Goal: Task Accomplishment & Management: Use online tool/utility

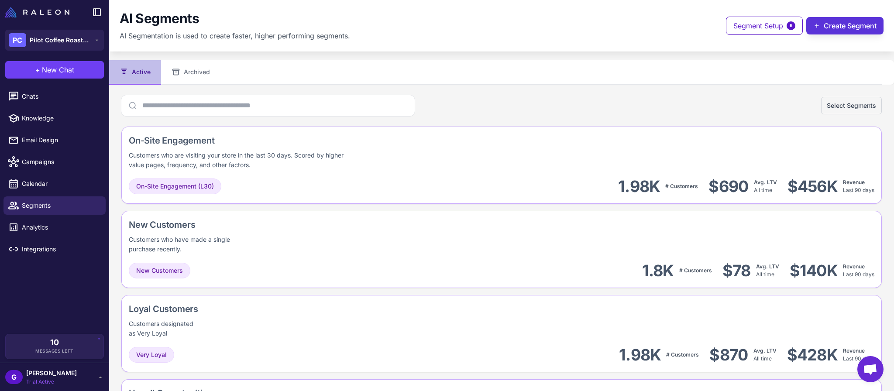
click at [839, 20] on button "Create Segment" at bounding box center [845, 25] width 77 height 17
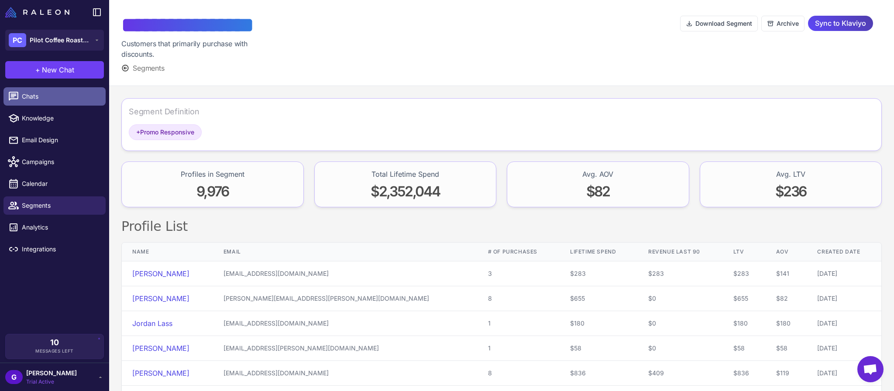
click at [59, 96] on span "Chats" at bounding box center [60, 97] width 77 height 10
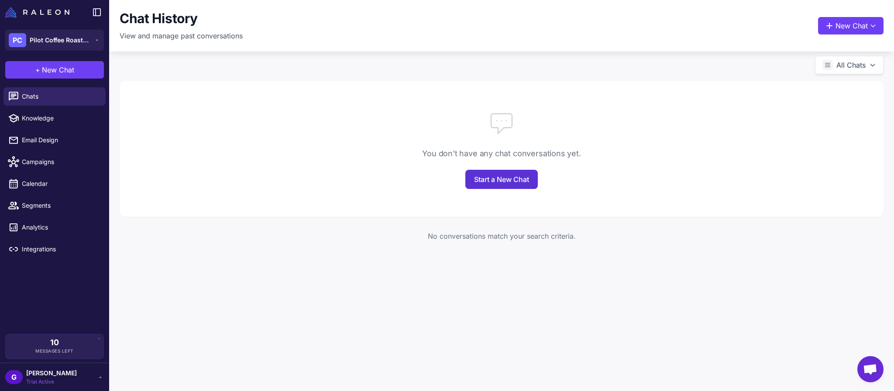
click at [494, 186] on link "Start a New Chat" at bounding box center [502, 179] width 72 height 19
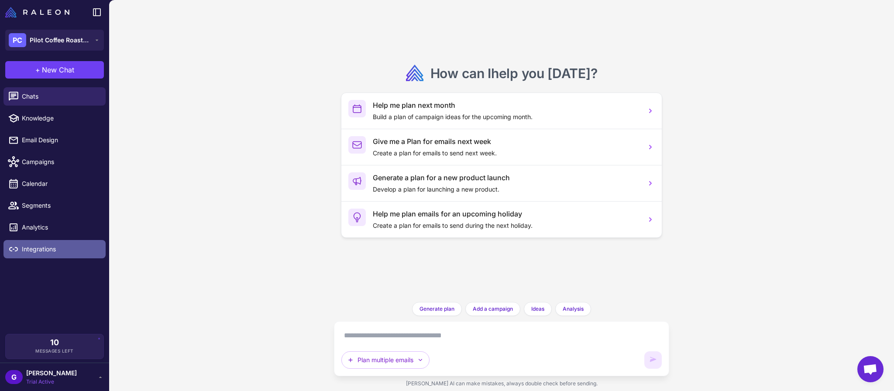
click at [59, 245] on span "Integrations" at bounding box center [60, 250] width 77 height 10
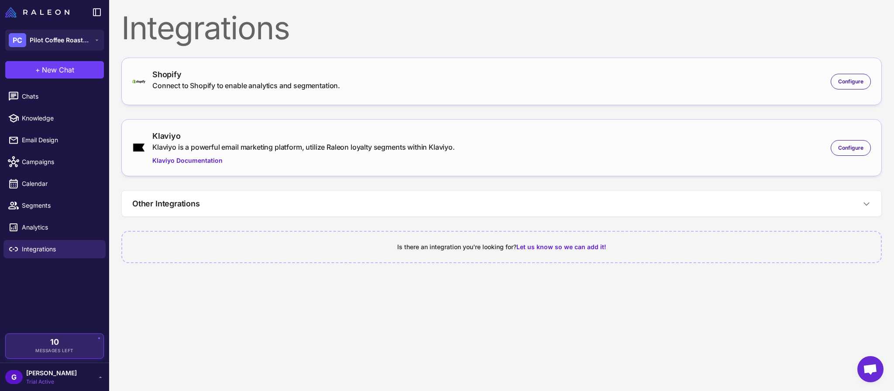
click at [55, 352] on span "Messages Left" at bounding box center [54, 351] width 38 height 7
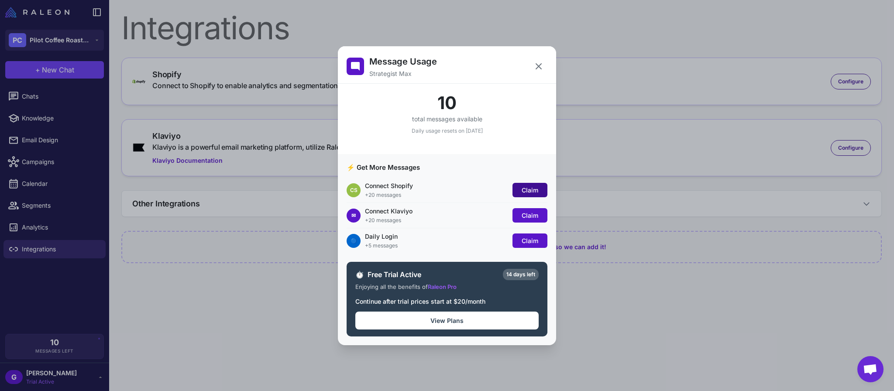
click at [534, 193] on span "Claim" at bounding box center [530, 189] width 17 height 7
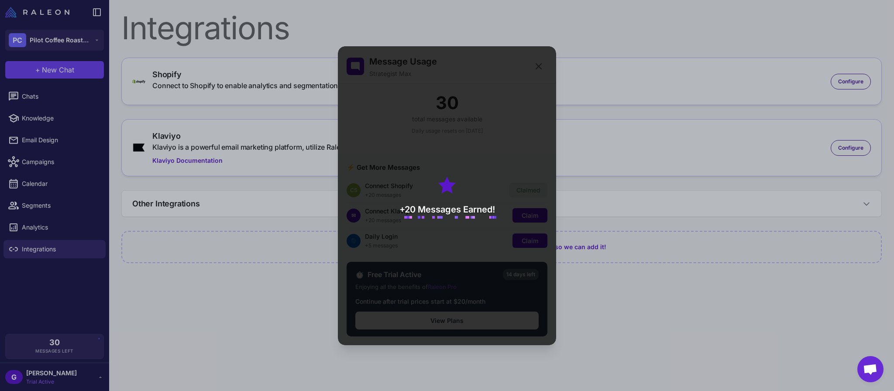
click at [475, 199] on div "+20 Messages Earned!" at bounding box center [448, 195] width 96 height 41
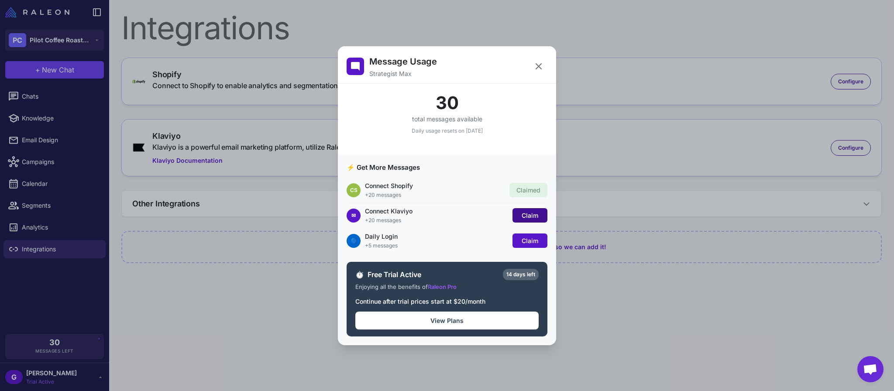
click at [527, 216] on span "Claim" at bounding box center [530, 215] width 17 height 7
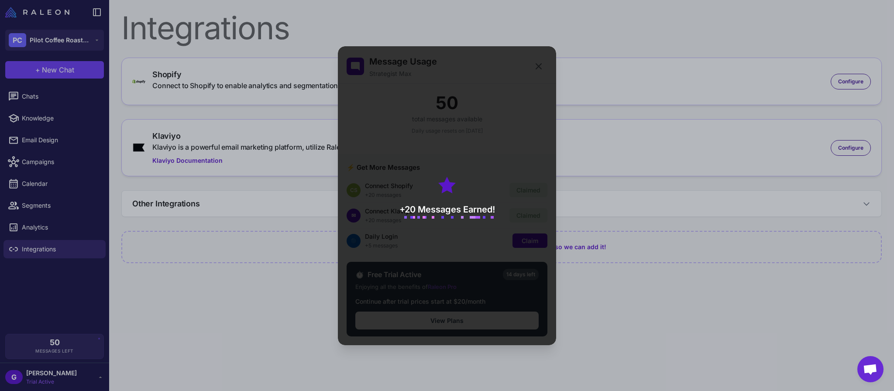
click at [487, 217] on div "+20 Messages Earned!" at bounding box center [447, 195] width 218 height 299
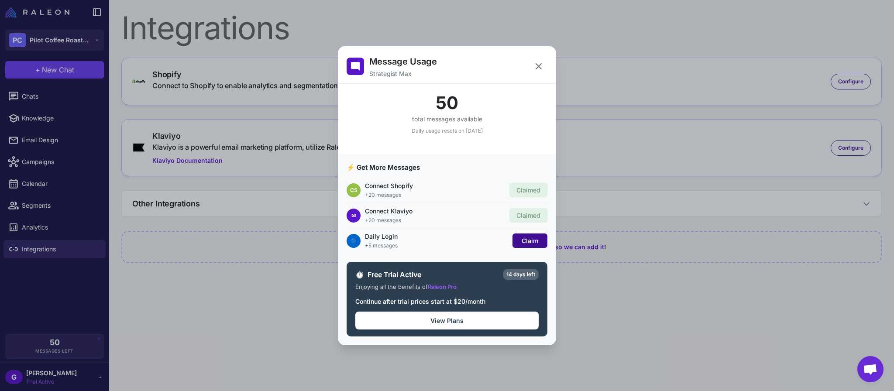
click at [529, 243] on span "Claim" at bounding box center [530, 240] width 17 height 7
click at [539, 63] on icon at bounding box center [539, 66] width 10 height 10
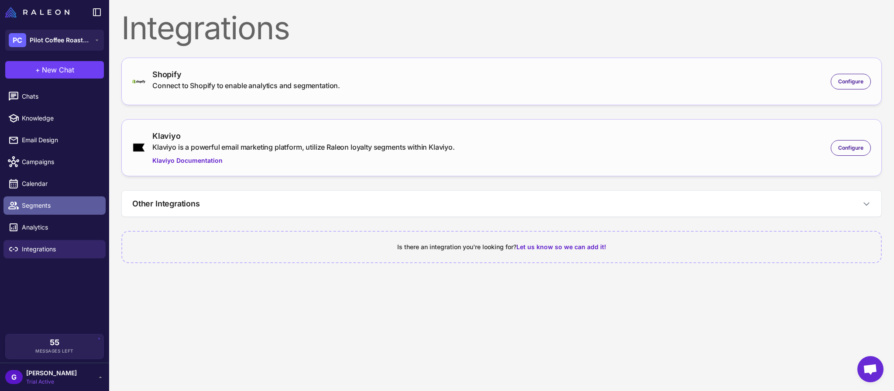
click at [30, 204] on span "Segments" at bounding box center [60, 206] width 77 height 10
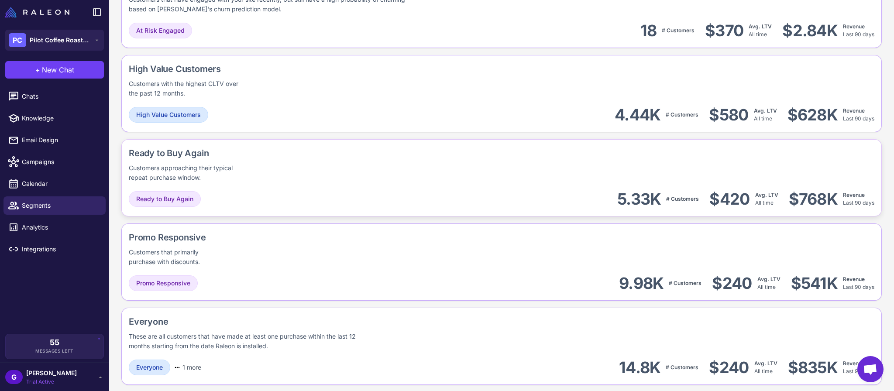
scroll to position [578, 0]
click at [77, 166] on span "Campaigns" at bounding box center [60, 162] width 77 height 10
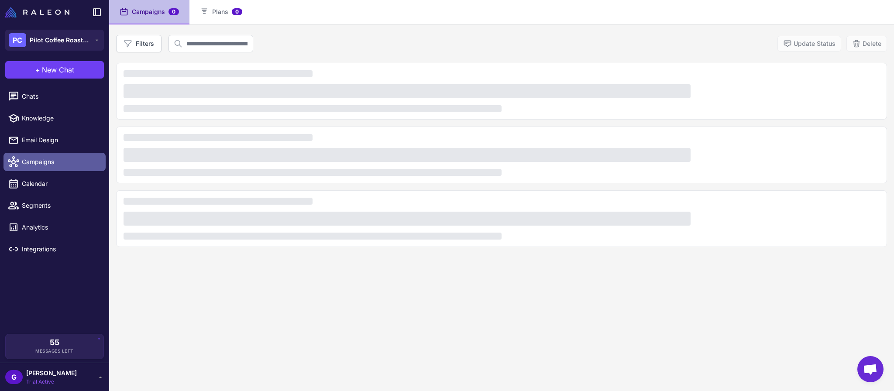
scroll to position [60, 0]
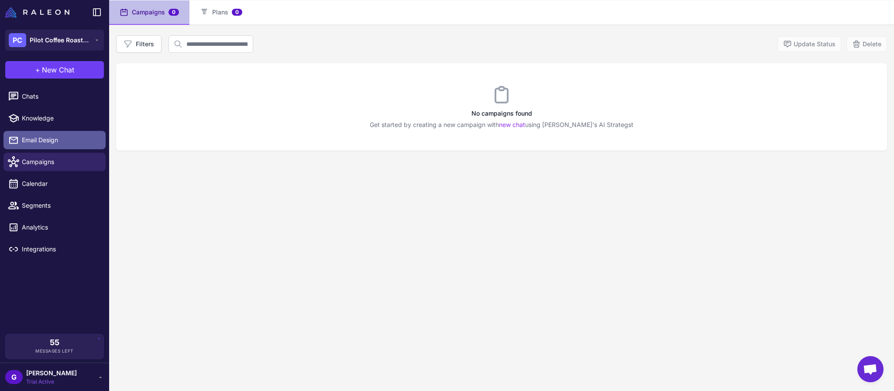
click at [42, 141] on span "Email Design" at bounding box center [60, 140] width 77 height 10
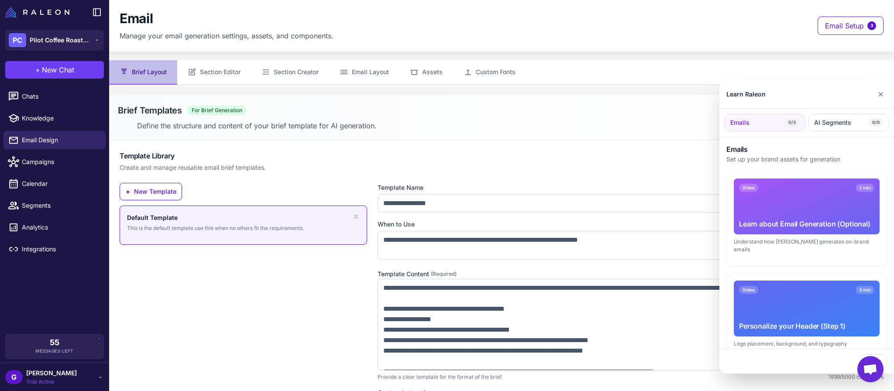
click at [162, 191] on div at bounding box center [447, 195] width 894 height 391
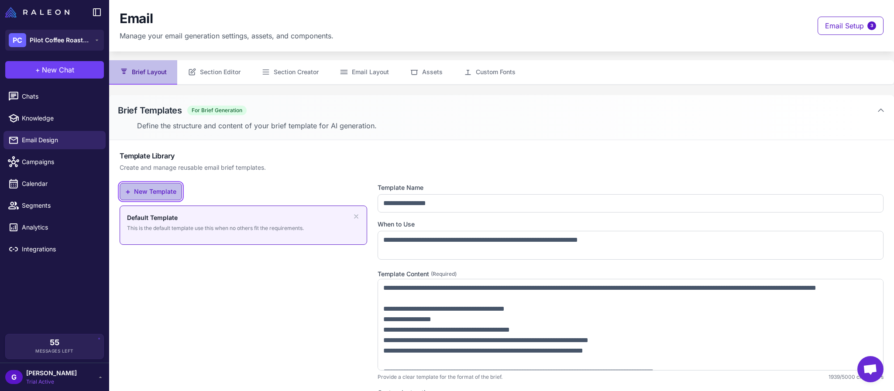
click at [161, 193] on button "+ New Template" at bounding box center [151, 191] width 62 height 17
type input "**********"
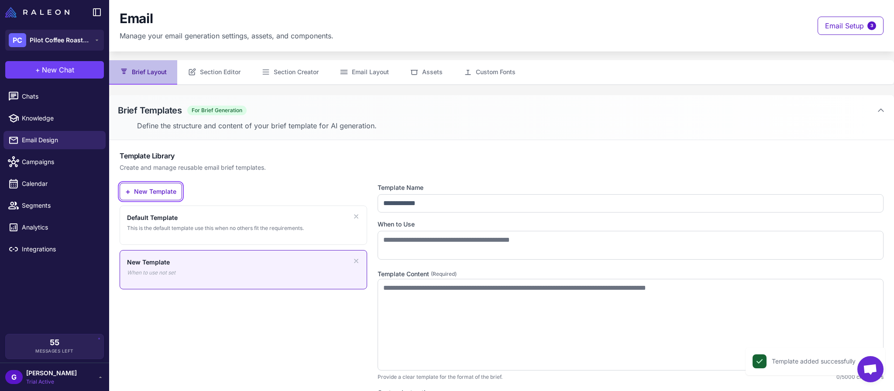
scroll to position [102, 0]
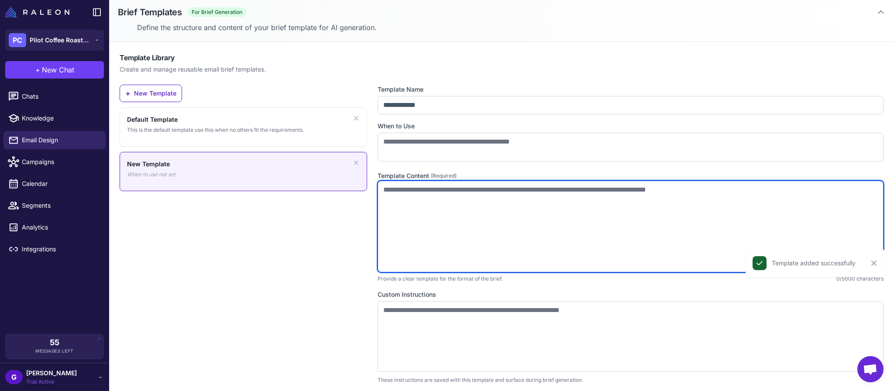
click at [420, 216] on textarea at bounding box center [631, 227] width 506 height 92
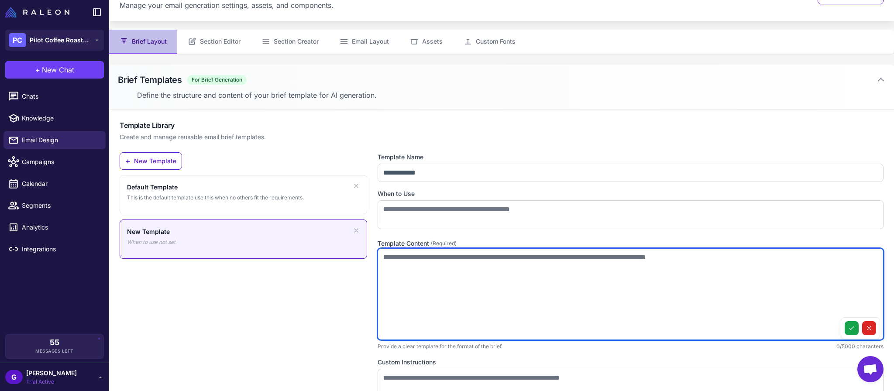
scroll to position [21, 0]
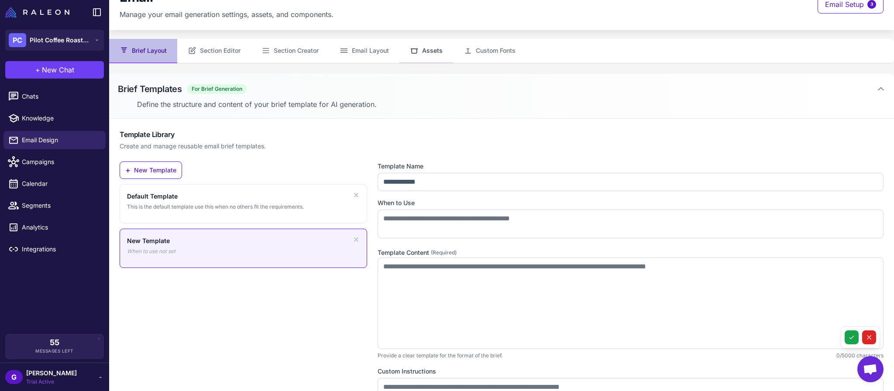
click at [435, 52] on button "Assets" at bounding box center [427, 51] width 54 height 24
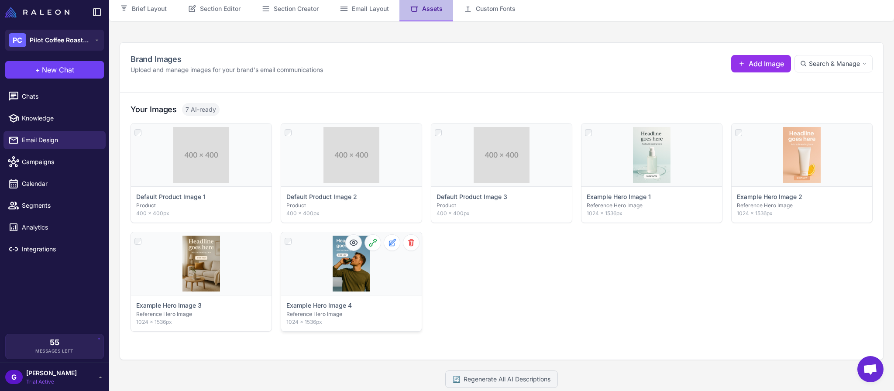
scroll to position [0, 0]
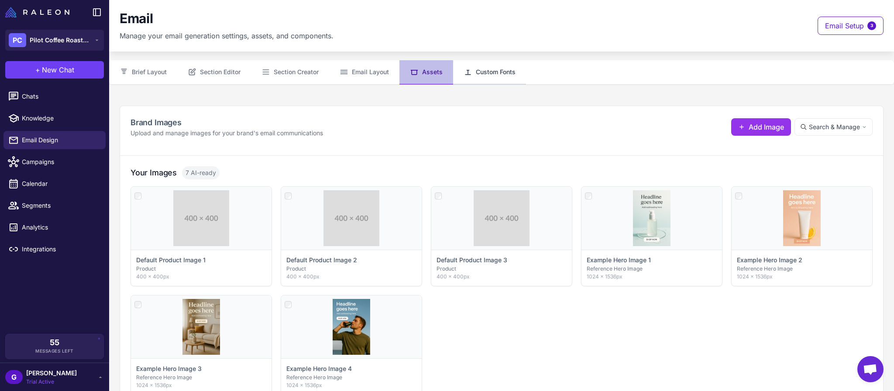
click at [483, 71] on button "Custom Fonts" at bounding box center [489, 72] width 73 height 24
select select "***"
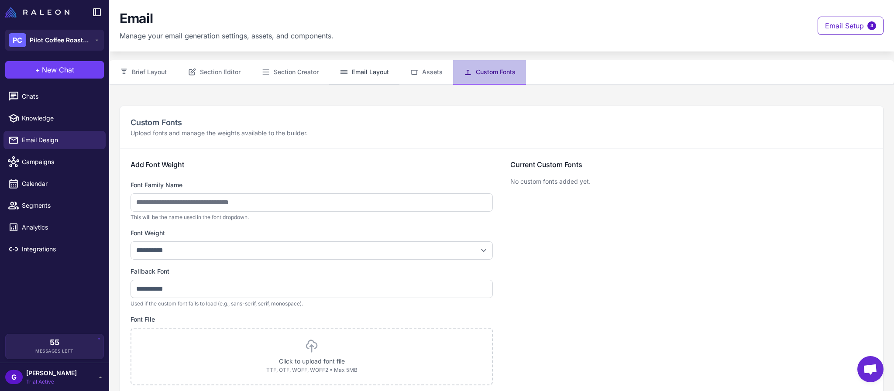
click at [399, 75] on button "Email Layout" at bounding box center [364, 72] width 70 height 24
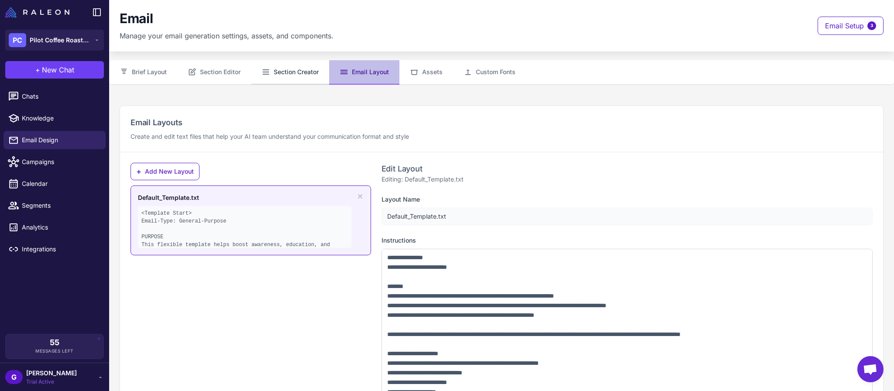
click at [300, 72] on button "Section Creator" at bounding box center [290, 72] width 78 height 24
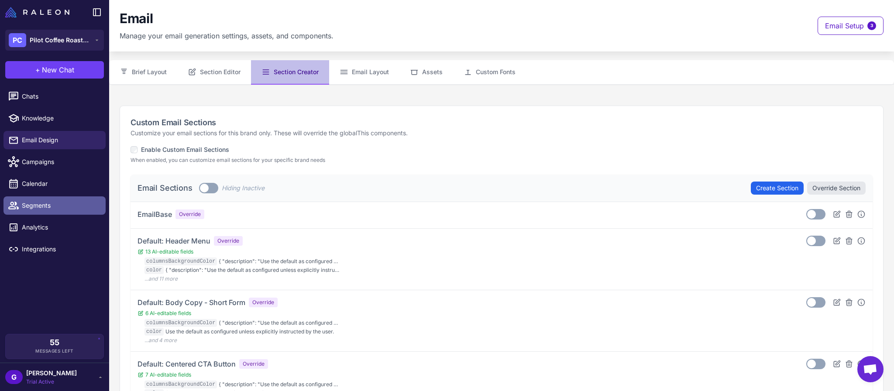
click at [34, 204] on span "Segments" at bounding box center [60, 206] width 77 height 10
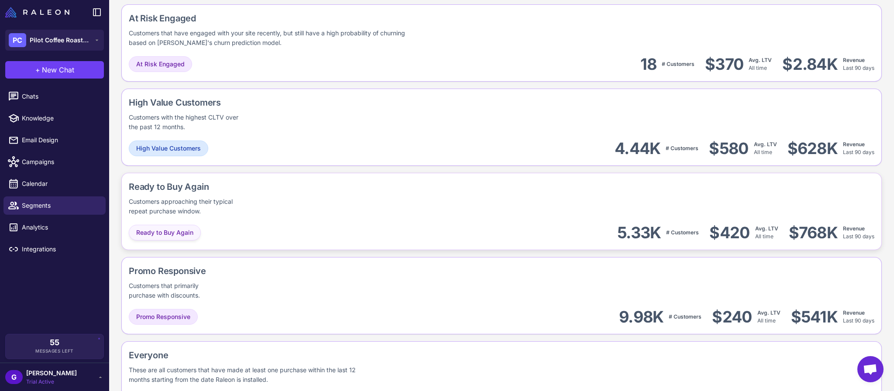
scroll to position [536, 0]
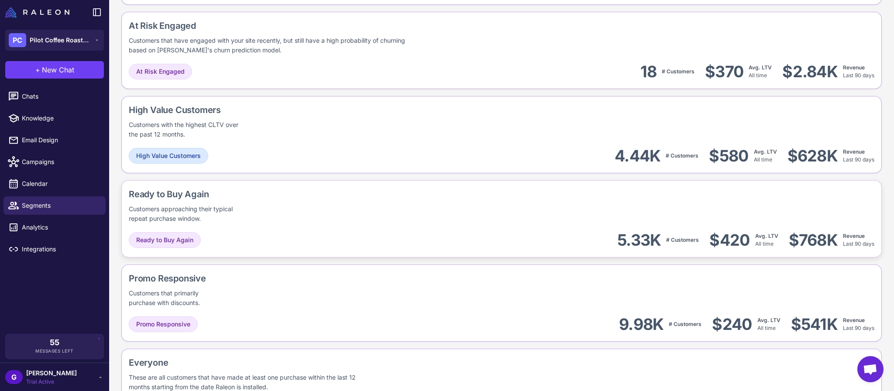
click at [186, 223] on div "Customers approaching their typical repeat purchase window." at bounding box center [188, 213] width 118 height 19
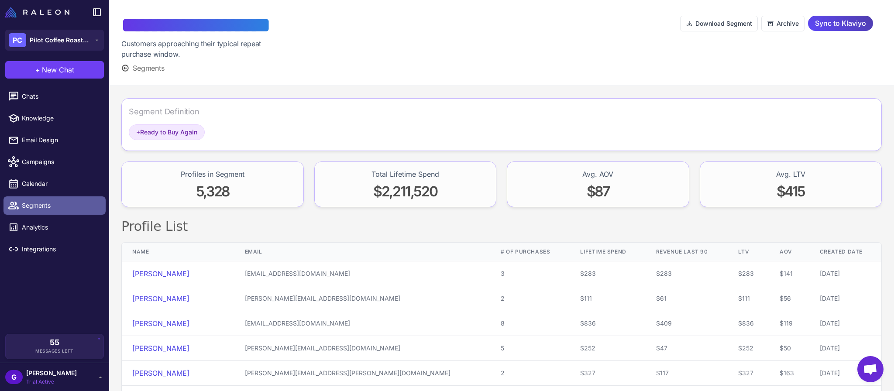
click at [31, 201] on span "Segments" at bounding box center [60, 206] width 77 height 10
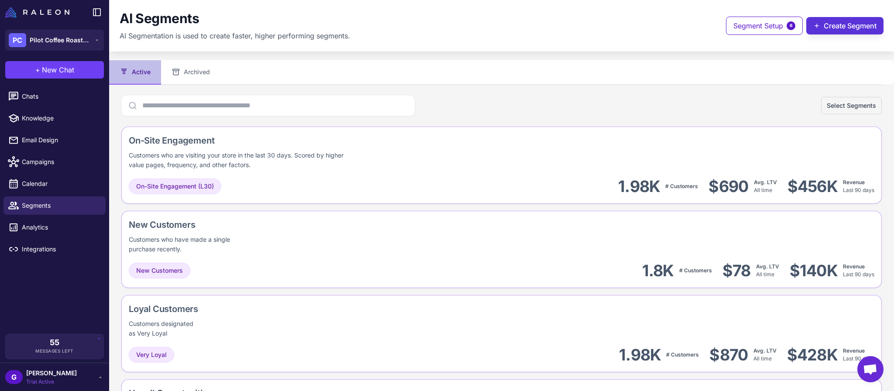
click at [839, 24] on button "Create Segment" at bounding box center [845, 25] width 77 height 17
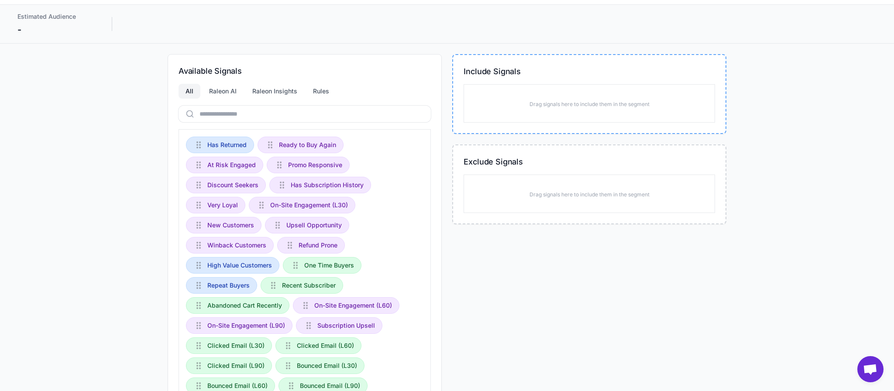
scroll to position [55, 0]
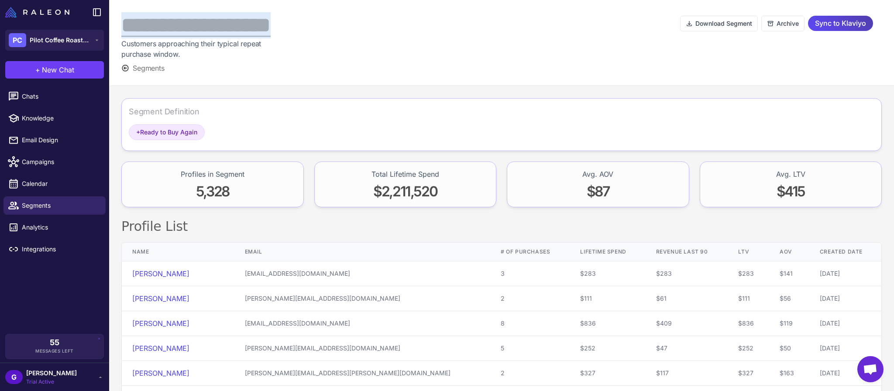
drag, startPoint x: 123, startPoint y: 26, endPoint x: 377, endPoint y: 50, distance: 255.3
click at [314, 31] on div "**********" at bounding box center [221, 25] width 201 height 26
click at [398, 54] on div at bounding box center [501, 42] width 358 height 61
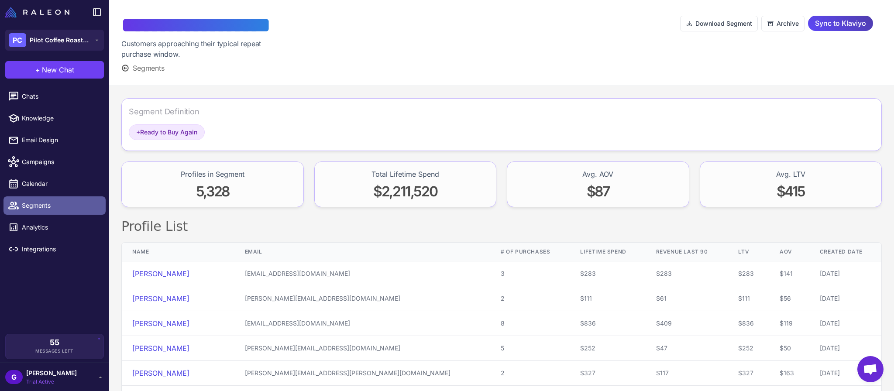
click at [43, 202] on span "Segments" at bounding box center [60, 206] width 77 height 10
